Goal: Find specific page/section: Find specific page/section

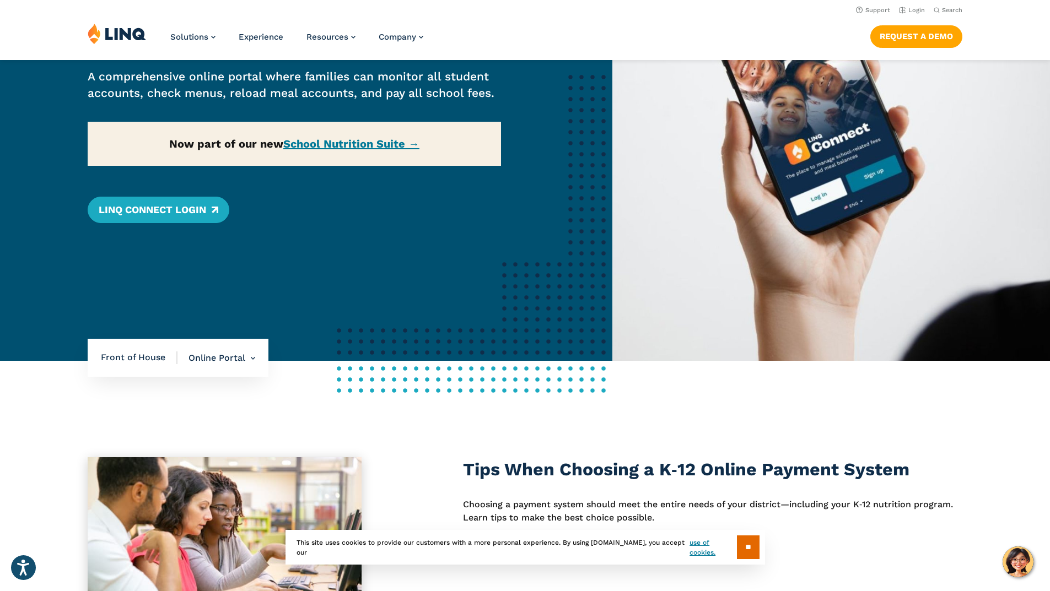
scroll to position [110, 0]
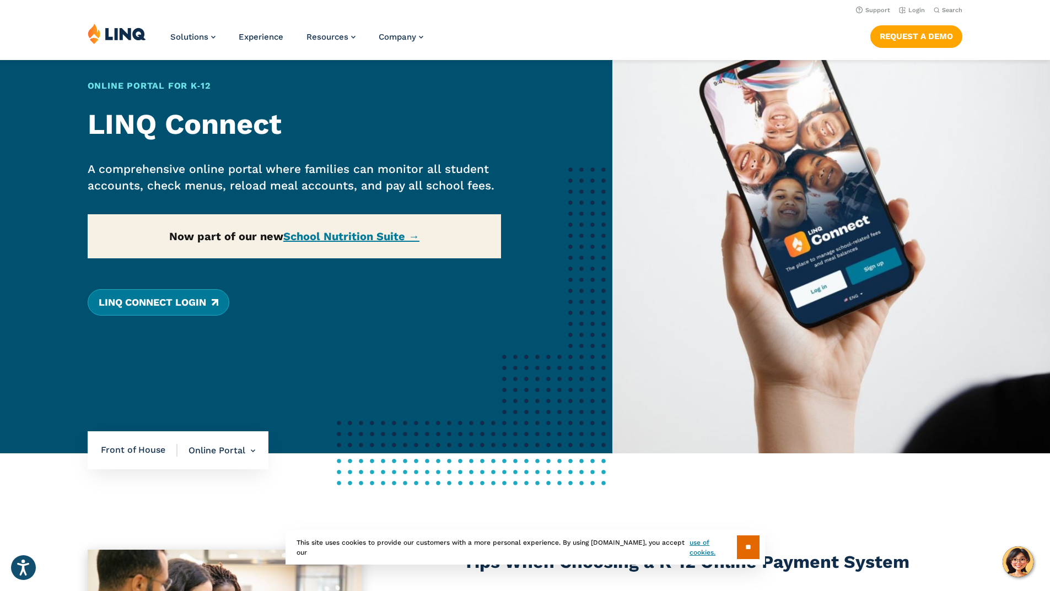
click at [169, 310] on link "LINQ Connect Login" at bounding box center [159, 302] width 142 height 26
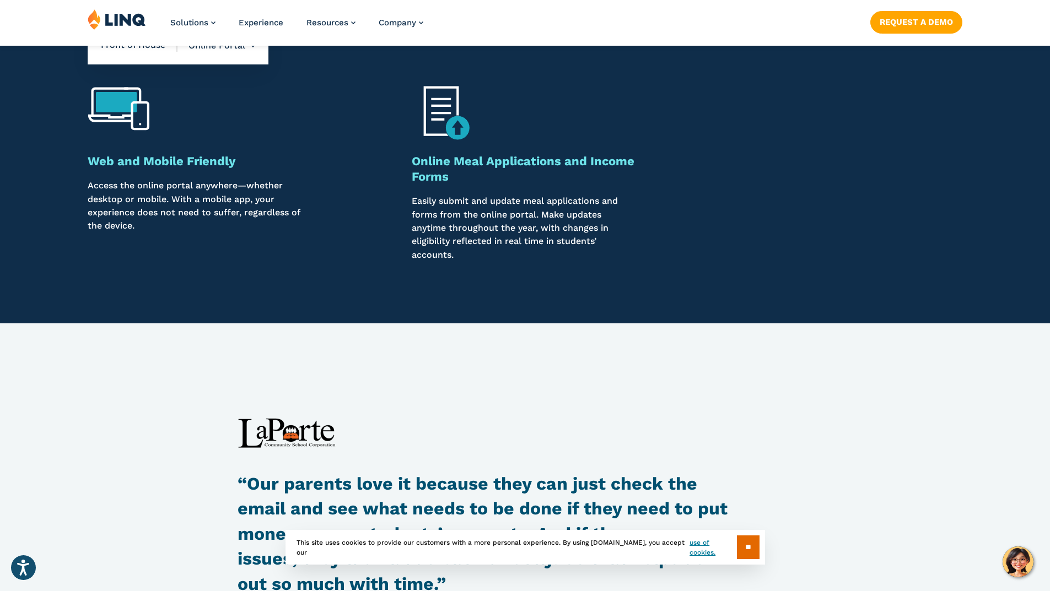
scroll to position [1322, 0]
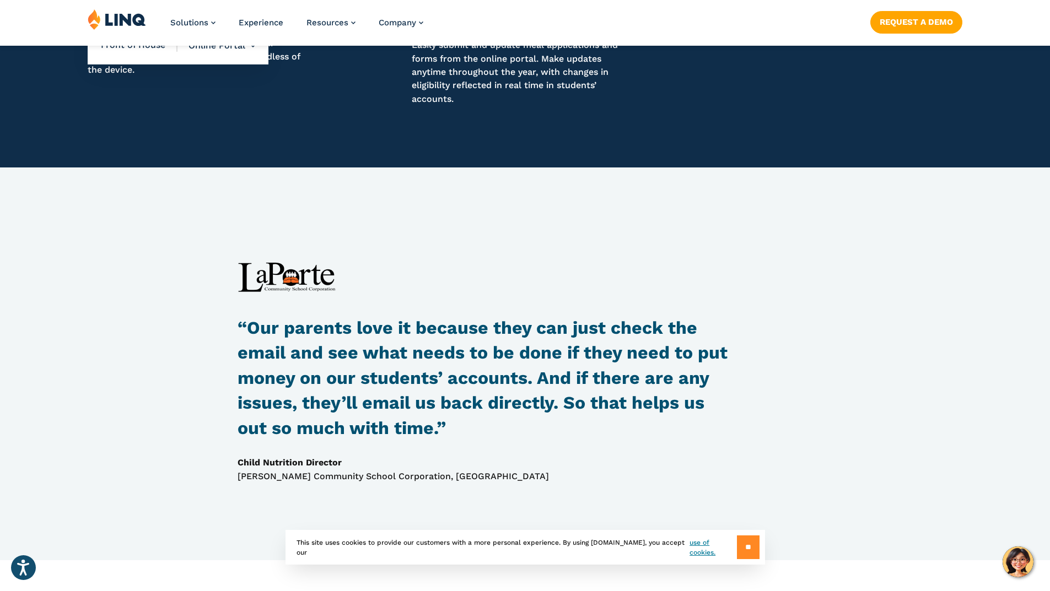
click at [744, 544] on input "**" at bounding box center [748, 548] width 23 height 24
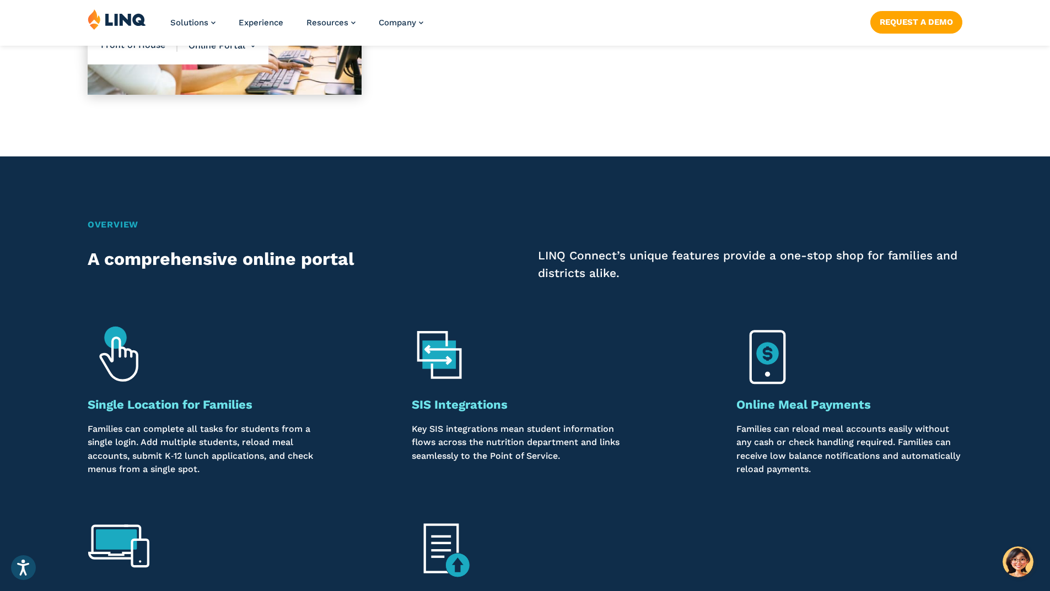
scroll to position [826, 0]
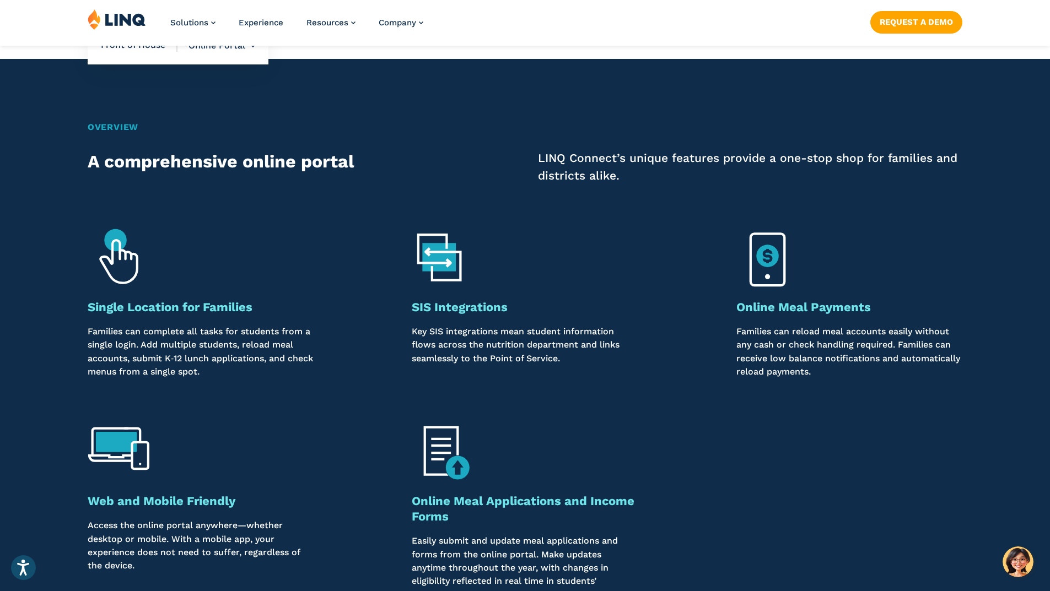
click at [436, 445] on img at bounding box center [443, 454] width 62 height 62
click at [451, 476] on img at bounding box center [443, 454] width 62 height 62
drag, startPoint x: 453, startPoint y: 503, endPoint x: 450, endPoint y: 511, distance: 8.4
click at [451, 505] on strong "Online Meal Applications and Income Forms" at bounding box center [523, 508] width 223 height 29
click at [440, 524] on h3 "Online Meal Applications and Income Forms" at bounding box center [525, 509] width 226 height 31
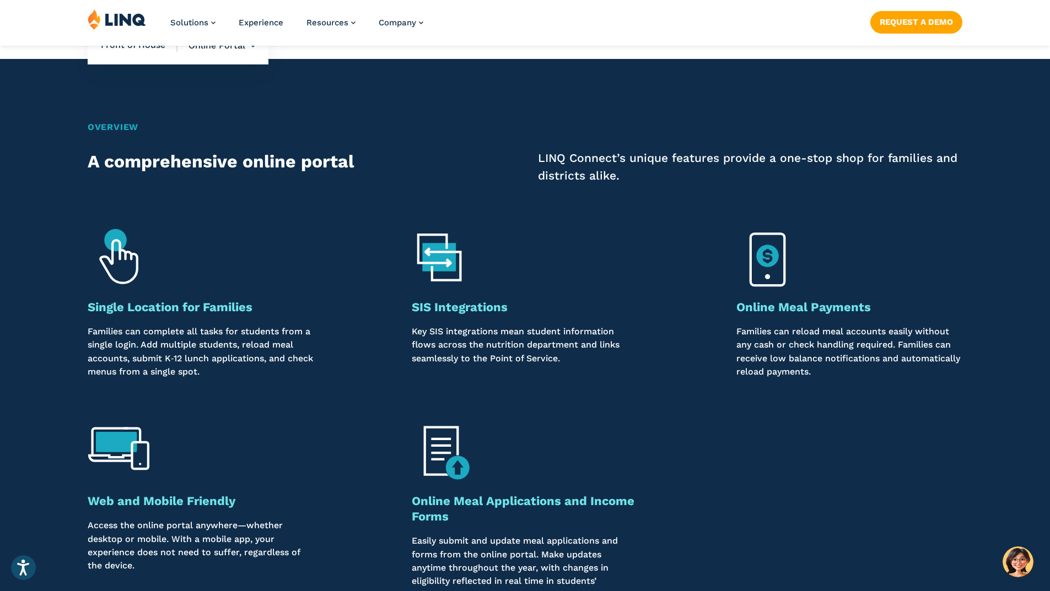
click at [435, 515] on strong "Online Meal Applications and Income Forms" at bounding box center [523, 508] width 223 height 29
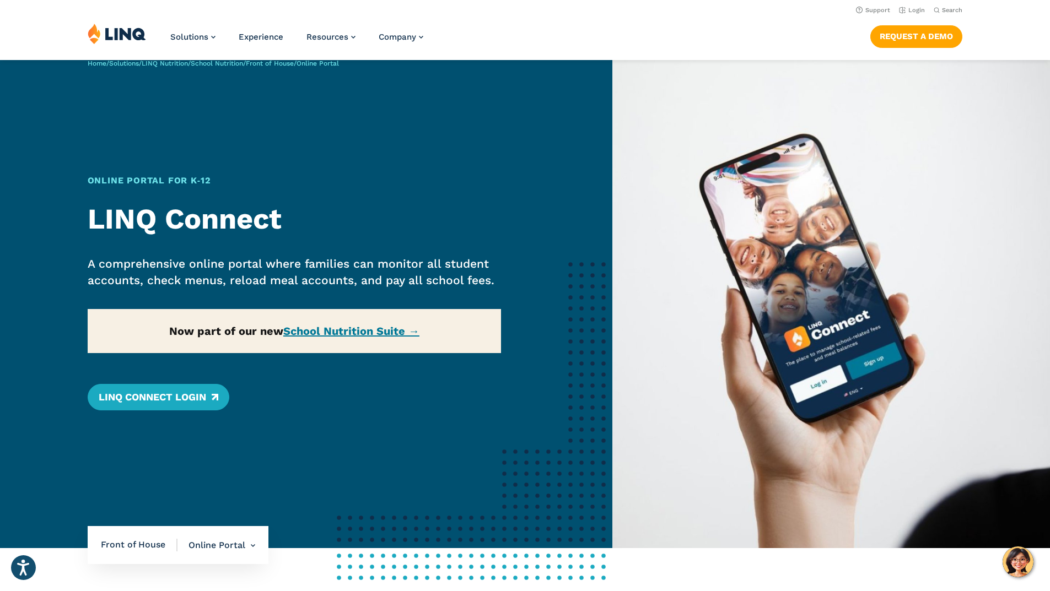
scroll to position [0, 0]
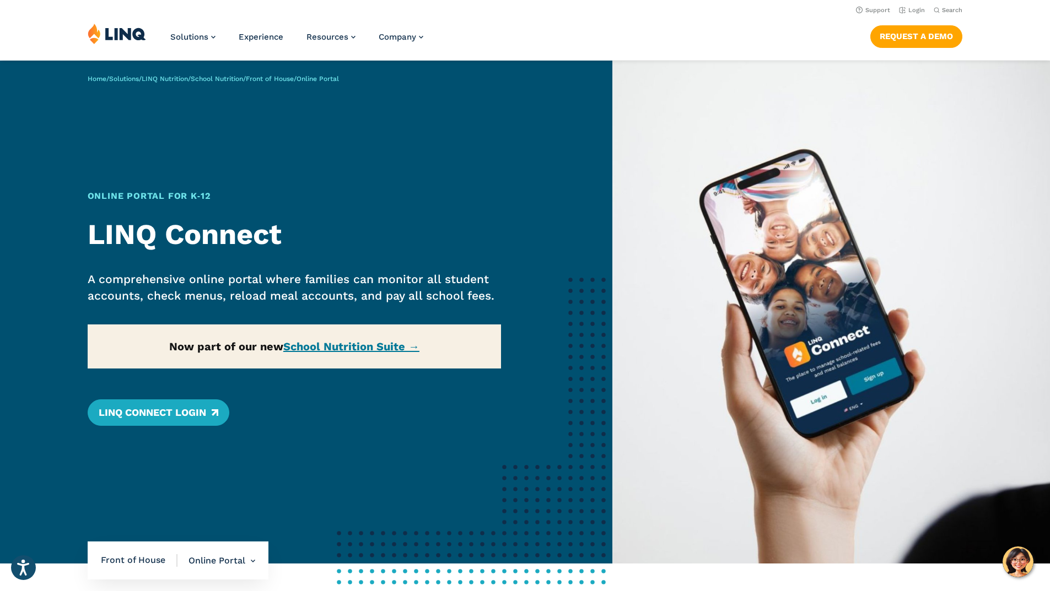
click at [351, 349] on div "Home / Solutions / LINQ Nutrition / School Nutrition / Front of House / Online …" at bounding box center [306, 312] width 612 height 503
click at [163, 416] on link "LINQ Connect Login" at bounding box center [159, 412] width 142 height 26
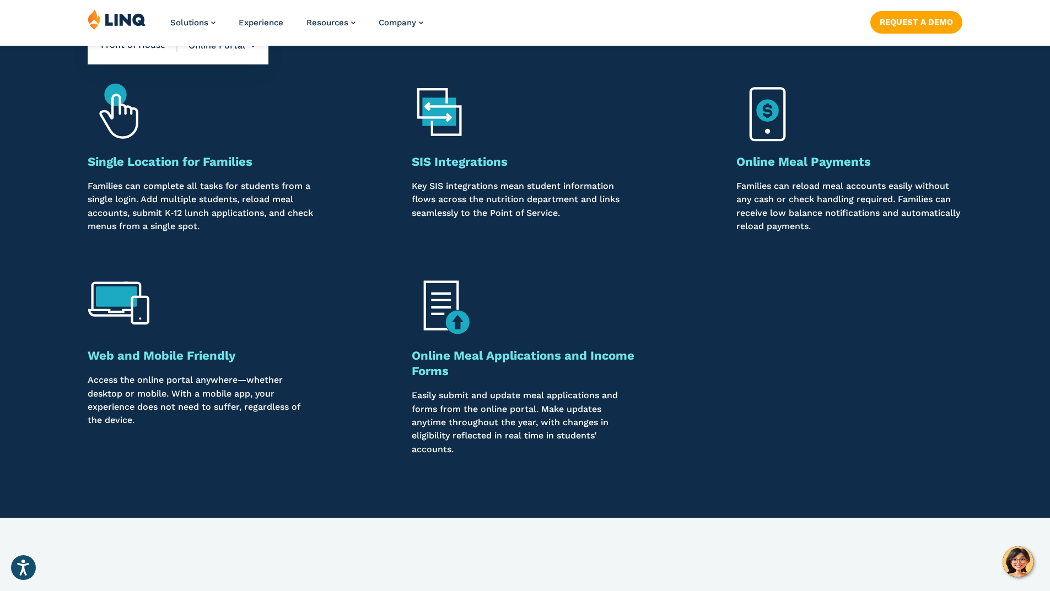
scroll to position [992, 0]
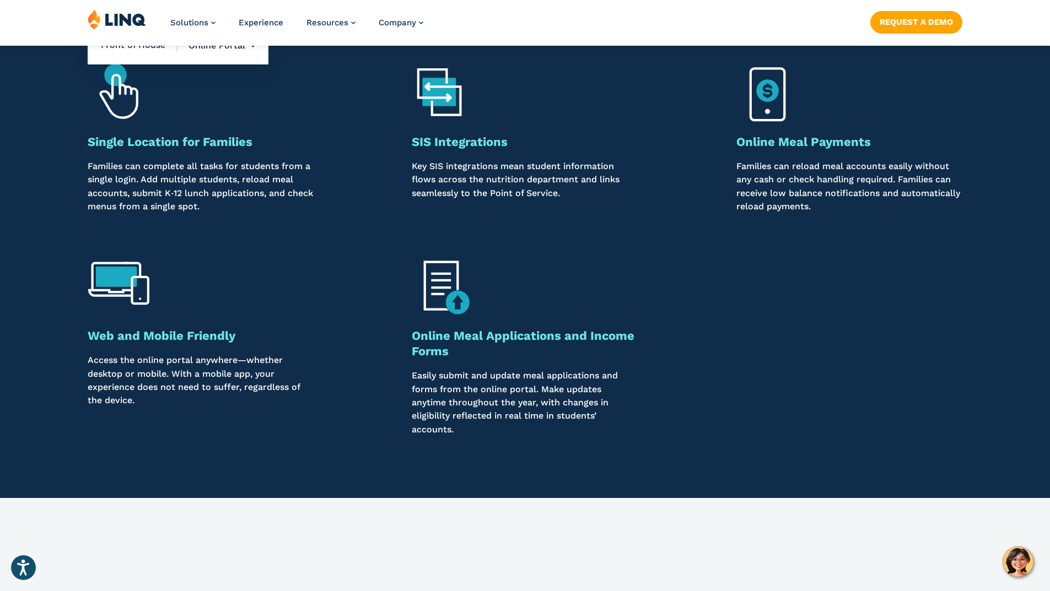
click at [191, 337] on strong "Web and Mobile Friendly" at bounding box center [162, 336] width 148 height 14
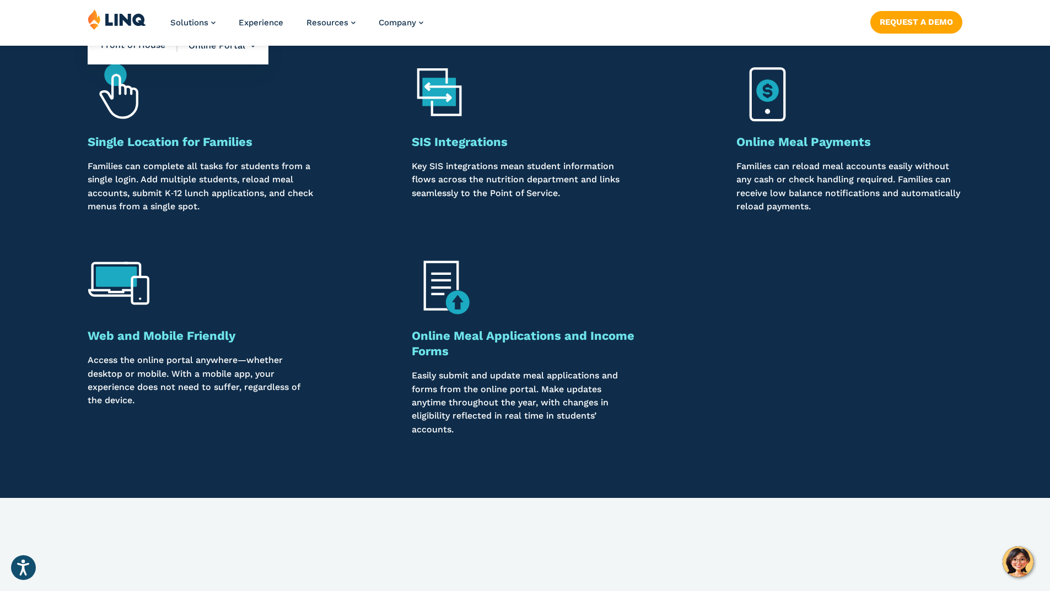
click at [471, 346] on h3 "Online Meal Applications and Income Forms" at bounding box center [525, 343] width 226 height 31
drag, startPoint x: 475, startPoint y: 340, endPoint x: 462, endPoint y: 326, distance: 20.3
click at [470, 334] on strong "Online Meal Applications and Income Forms" at bounding box center [523, 343] width 223 height 29
click at [452, 306] on img at bounding box center [443, 288] width 62 height 62
click at [452, 302] on img at bounding box center [443, 288] width 62 height 62
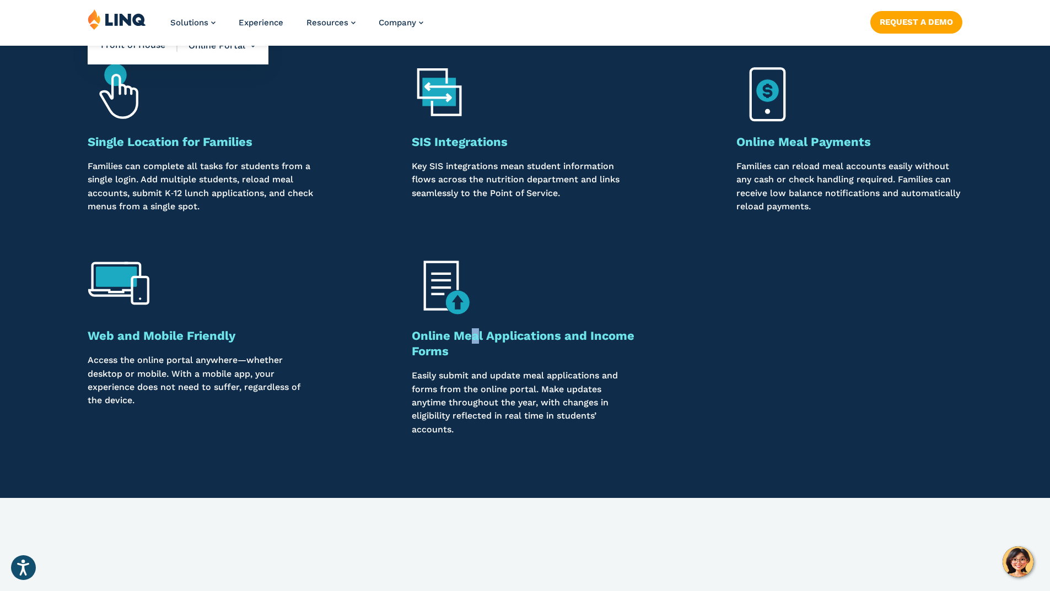
click at [452, 302] on img at bounding box center [443, 288] width 62 height 62
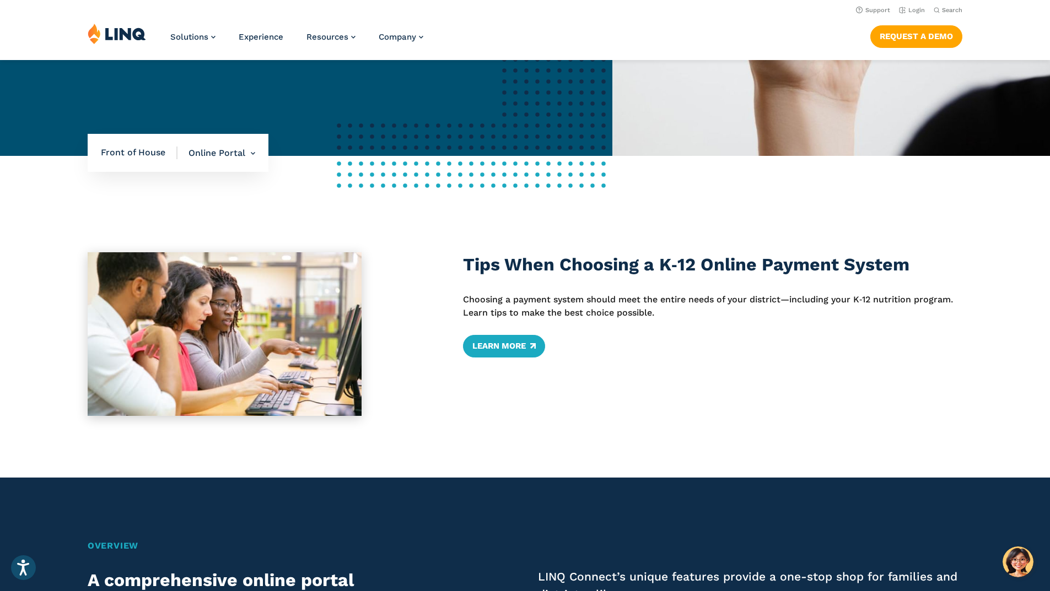
scroll to position [275, 0]
